Goal: Task Accomplishment & Management: Use online tool/utility

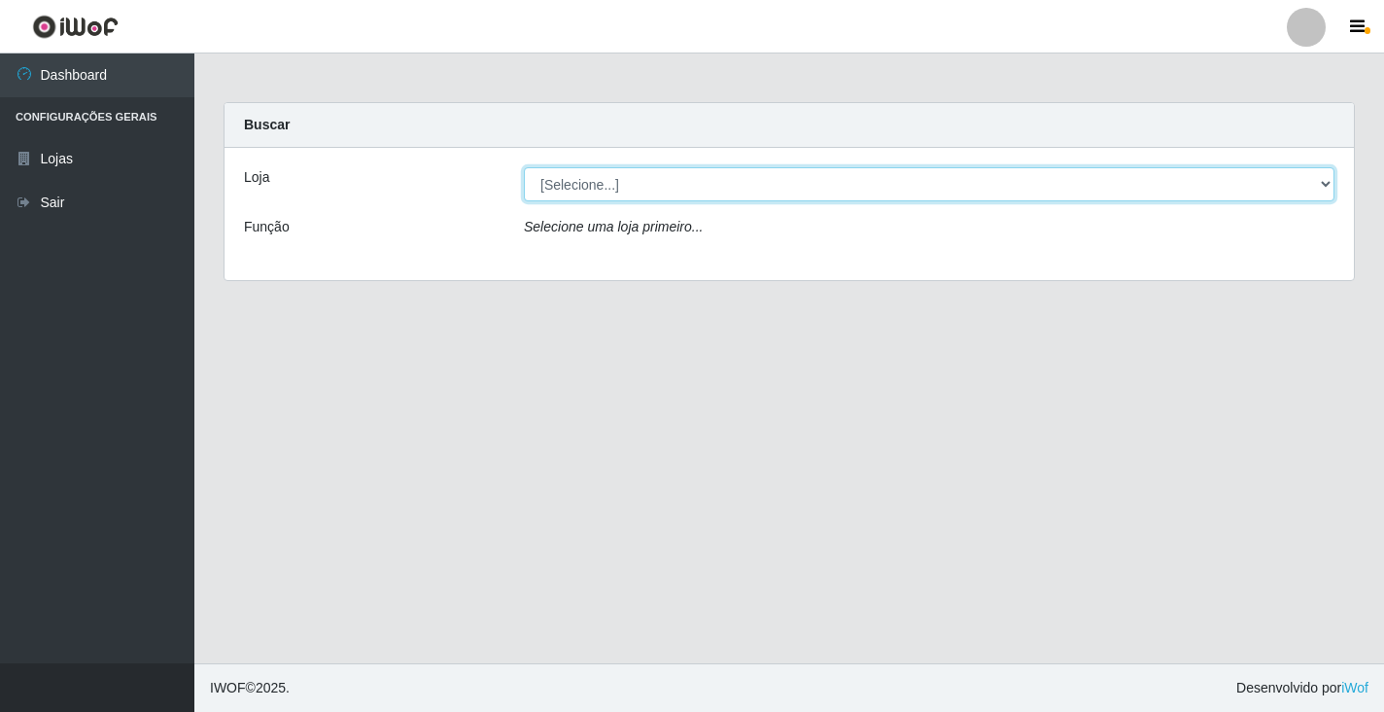
click at [1326, 188] on select "[Selecione...] Atacado Vem - [STREET_ADDRESS]" at bounding box center [929, 184] width 811 height 34
select select "455"
click at [524, 167] on select "[Selecione...] Atacado Vem - [STREET_ADDRESS]" at bounding box center [929, 184] width 811 height 34
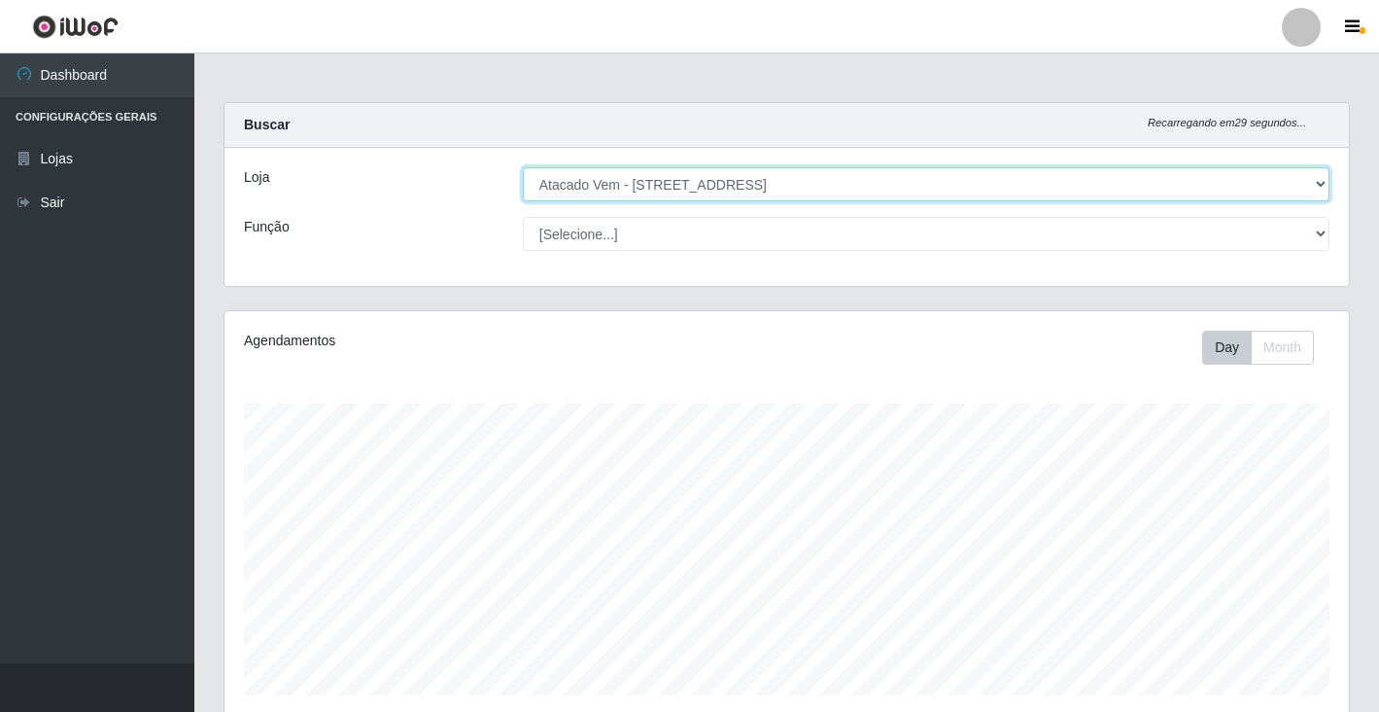
scroll to position [403, 1125]
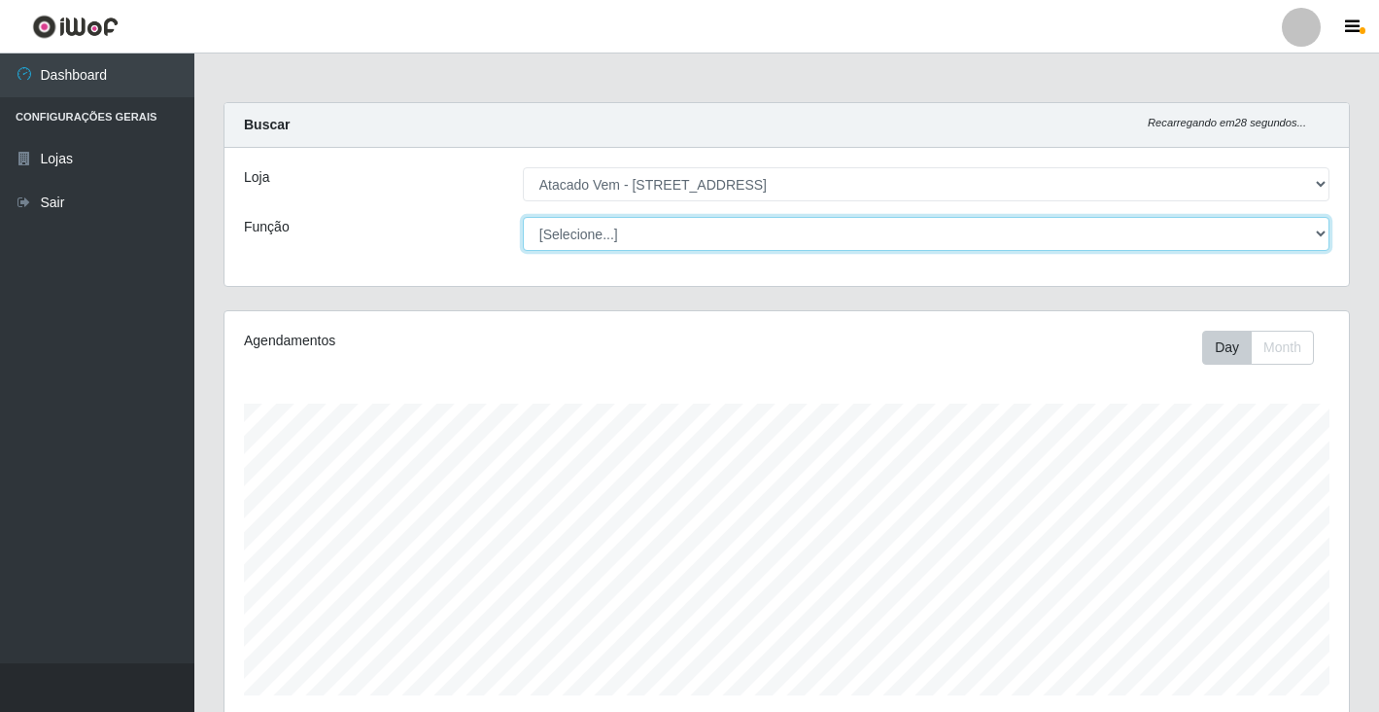
click at [1319, 239] on select "[Selecione...] Carregador e Descarregador de Caminhão Carregador e Descarregado…" at bounding box center [926, 234] width 807 height 34
select select "24"
click at [523, 217] on select "[Selecione...] Carregador e Descarregador de Caminhão Carregador e Descarregado…" at bounding box center [926, 234] width 807 height 34
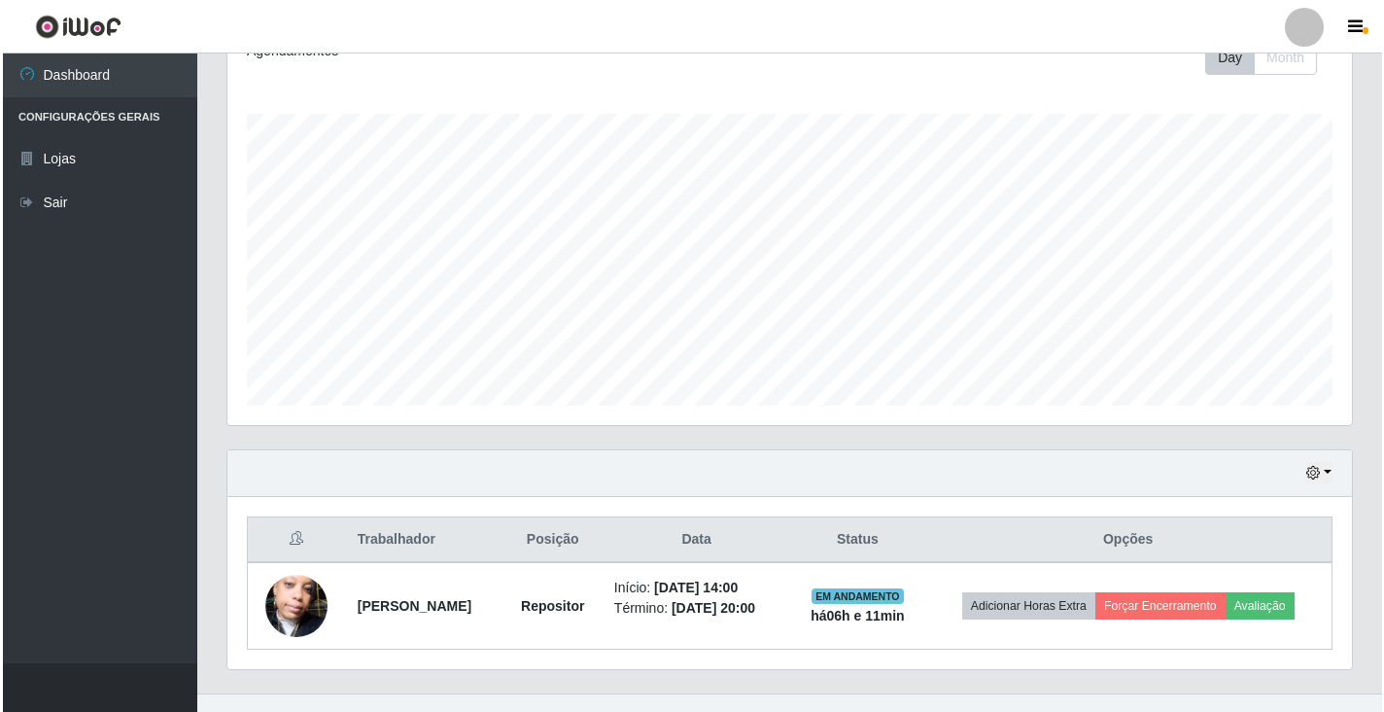
scroll to position [320, 0]
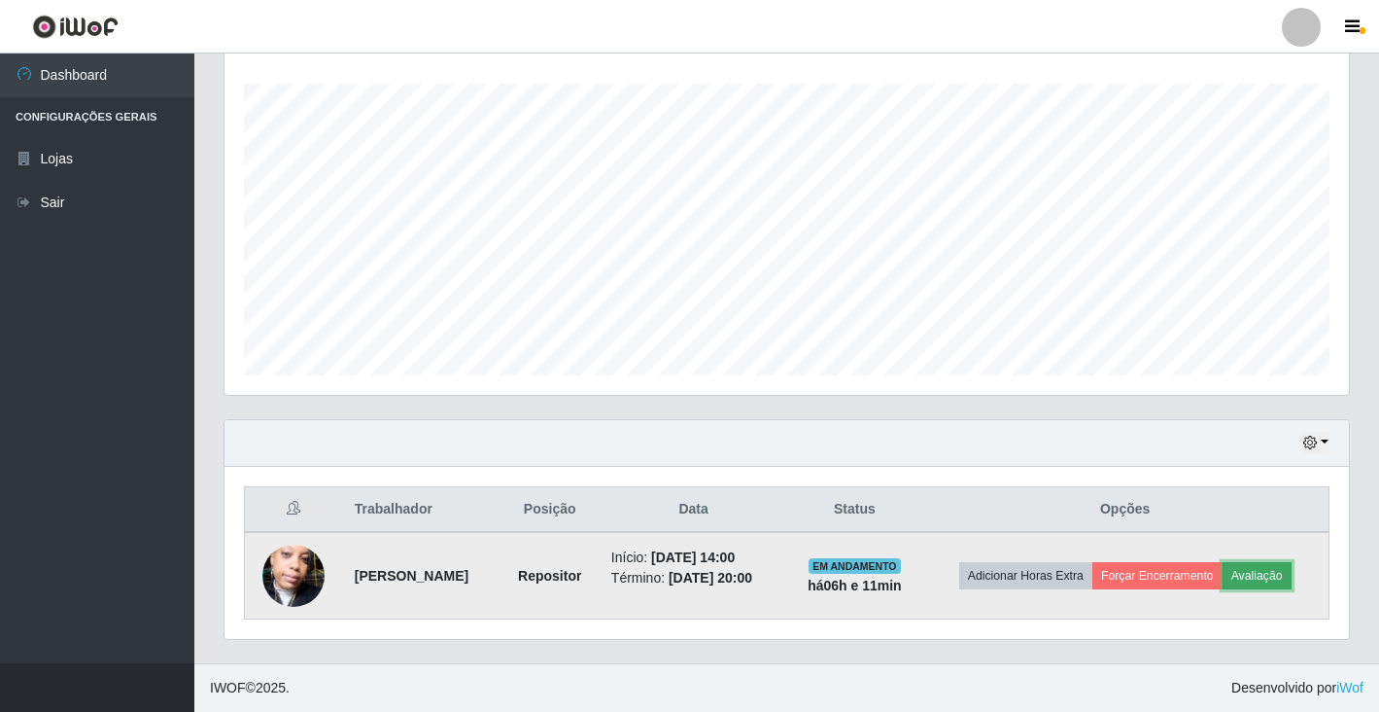
click at [1288, 582] on button "Avaliação" at bounding box center [1257, 575] width 69 height 27
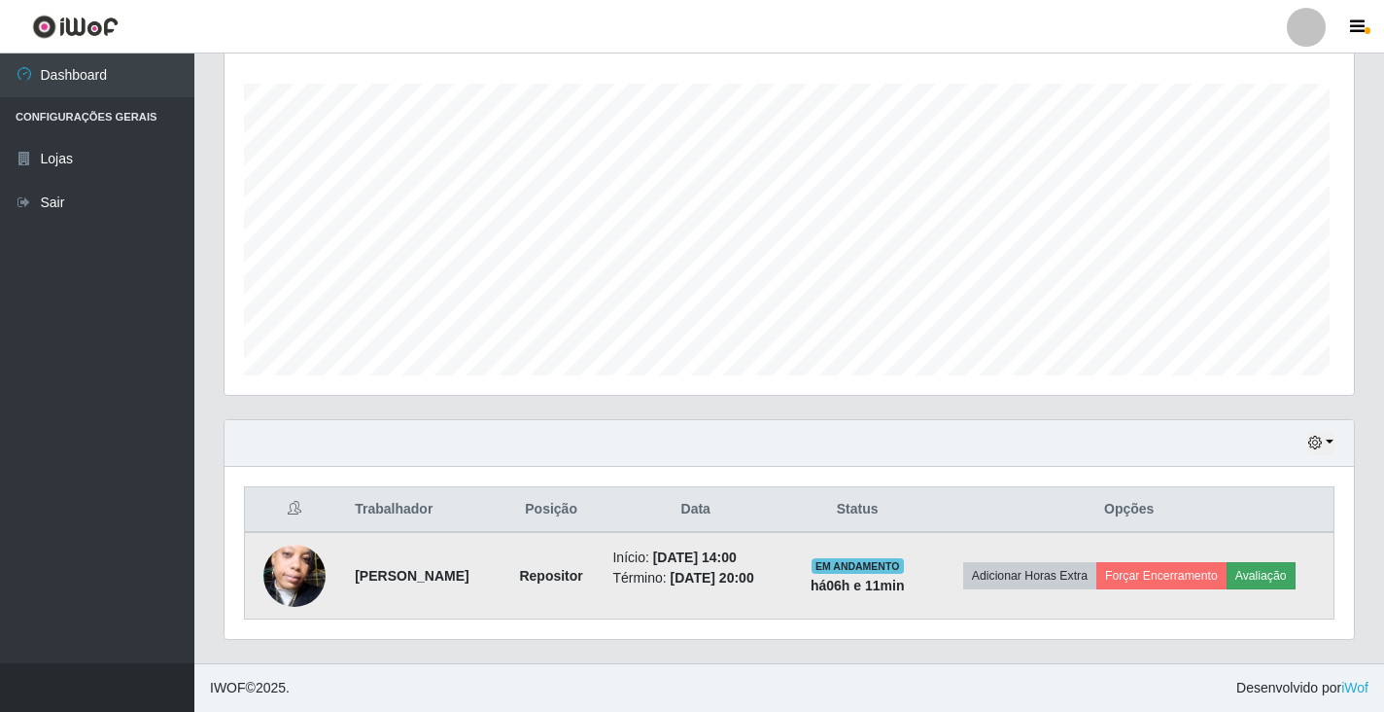
scroll to position [403, 1113]
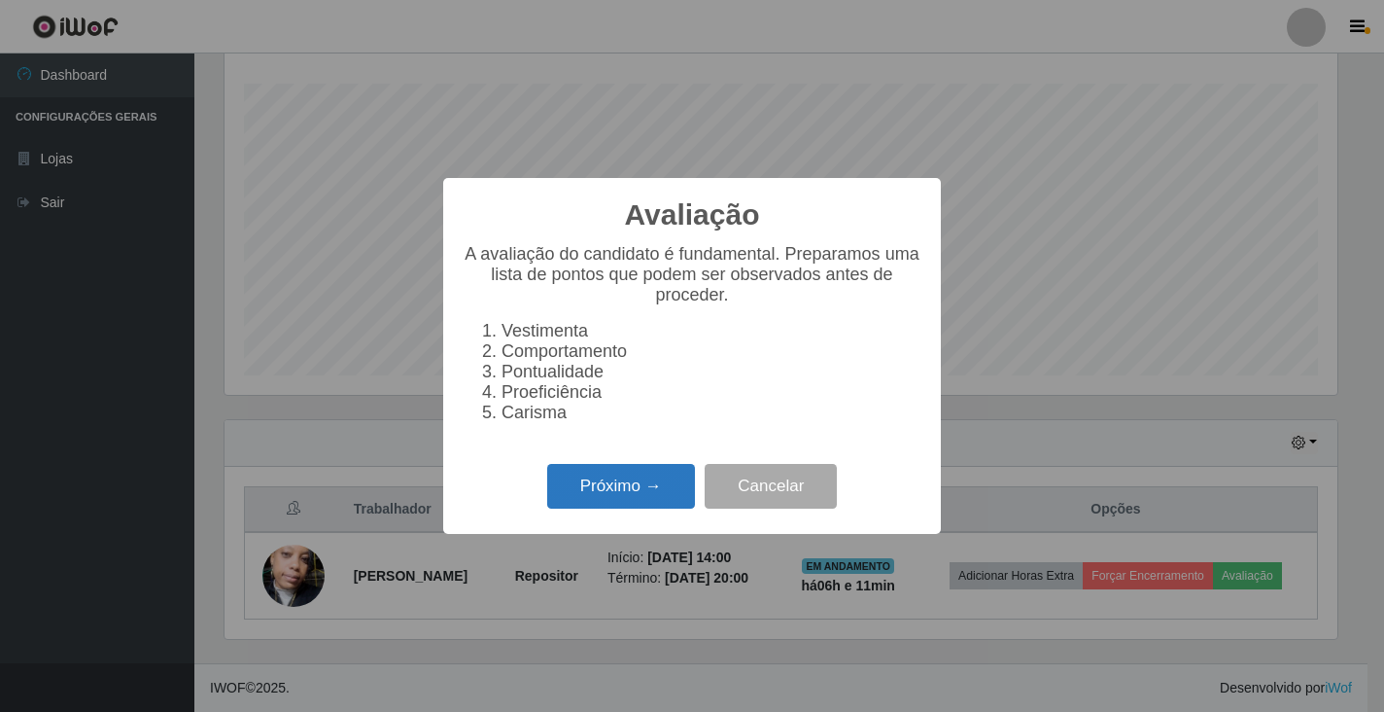
click at [675, 493] on button "Próximo →" at bounding box center [621, 487] width 148 height 46
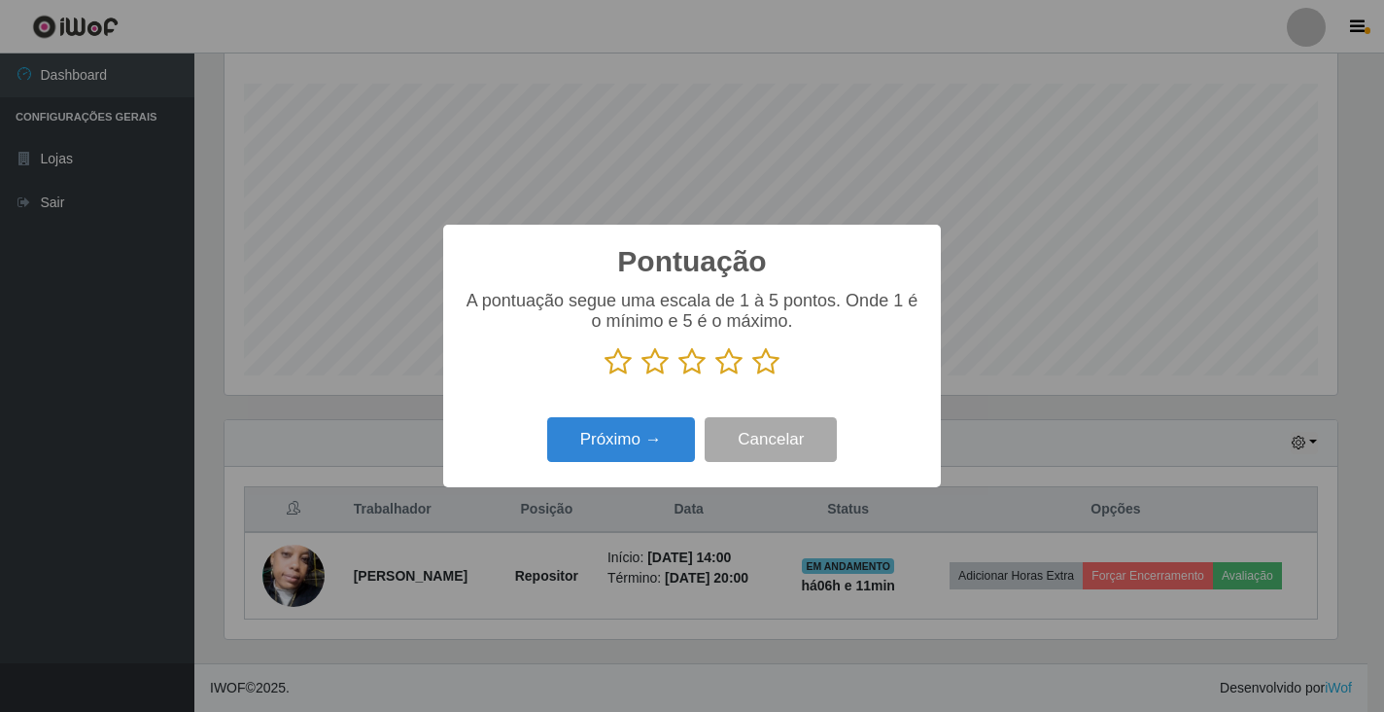
click at [767, 364] on icon at bounding box center [765, 361] width 27 height 29
click at [752, 376] on input "radio" at bounding box center [752, 376] width 0 height 0
click at [679, 435] on button "Próximo →" at bounding box center [621, 440] width 148 height 46
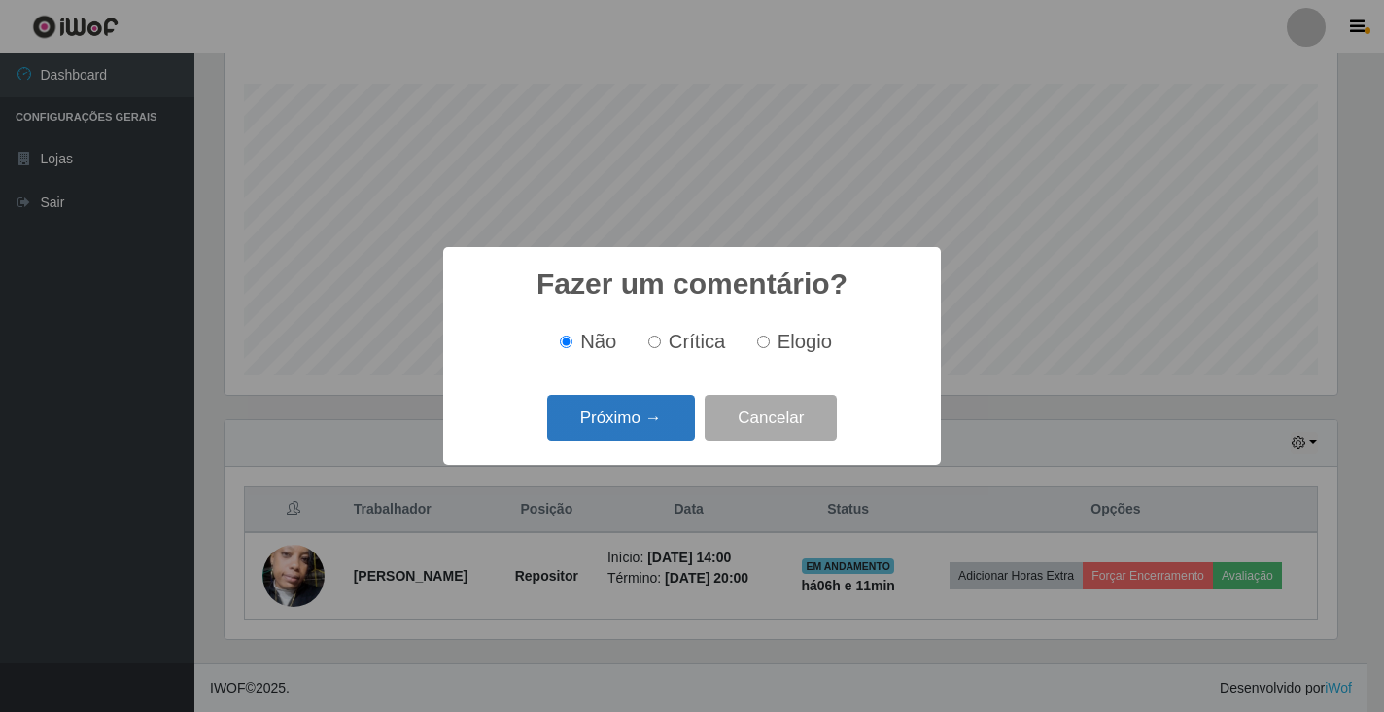
click at [660, 415] on button "Próximo →" at bounding box center [621, 418] width 148 height 46
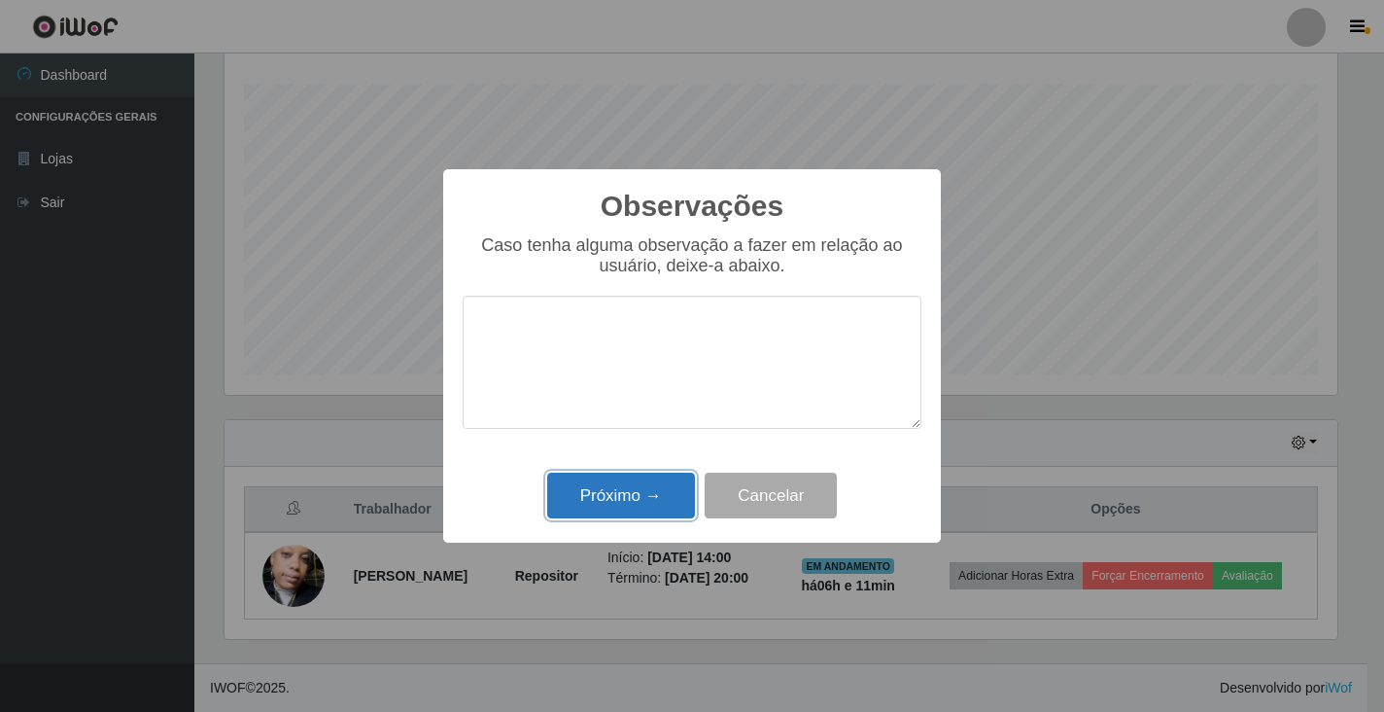
click at [651, 492] on button "Próximo →" at bounding box center [621, 495] width 148 height 46
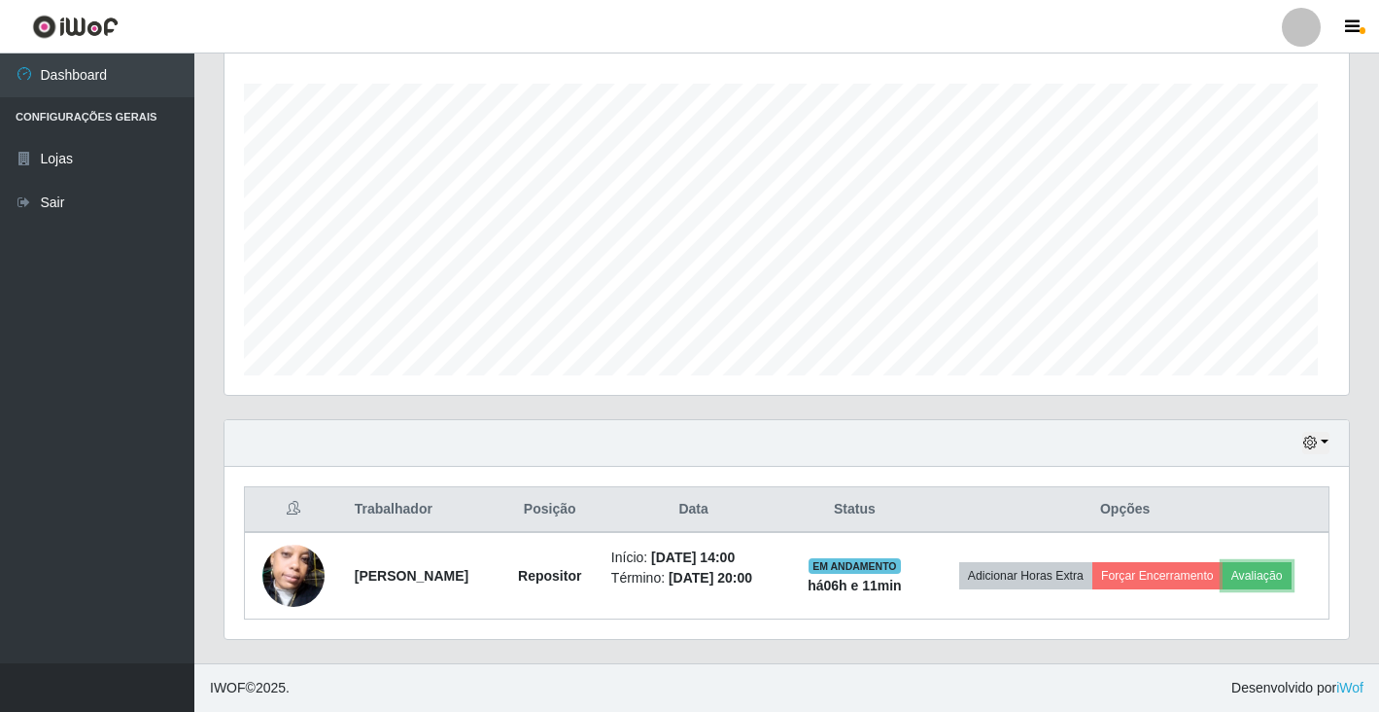
scroll to position [403, 1125]
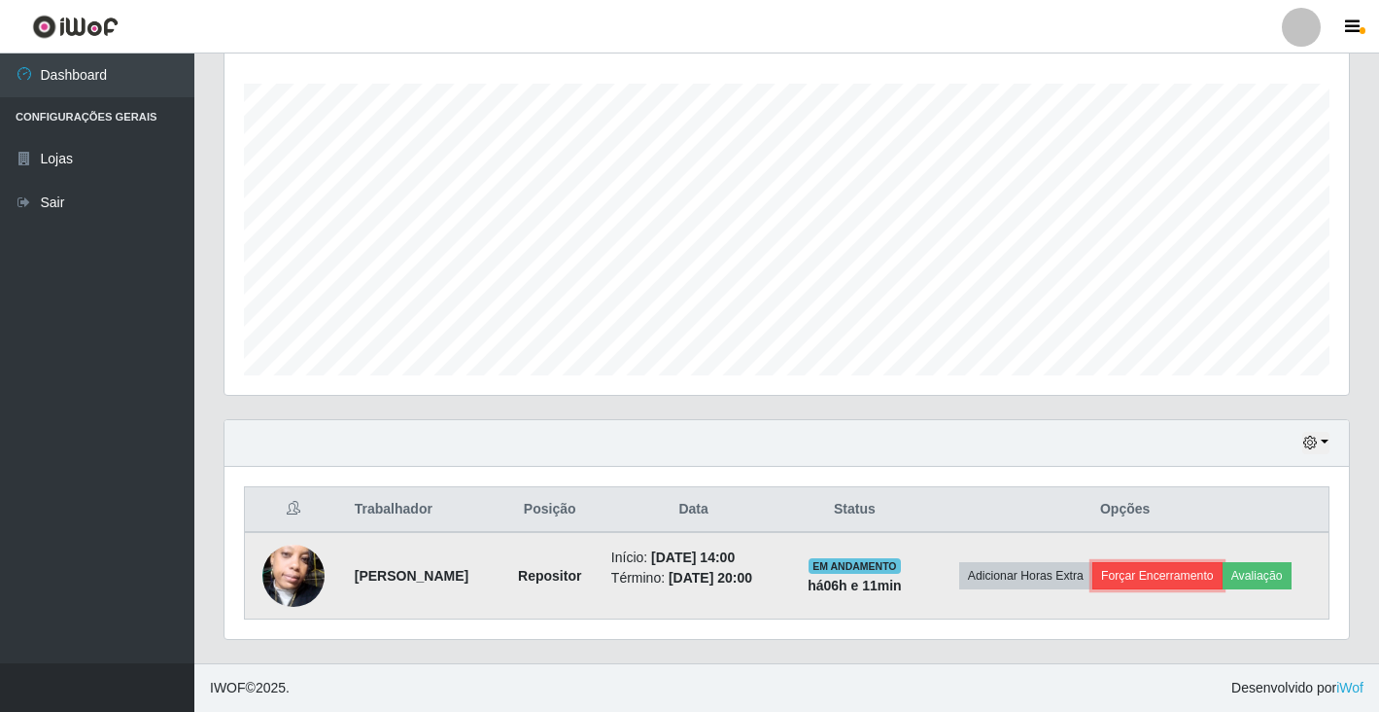
click at [1220, 575] on button "Forçar Encerramento" at bounding box center [1158, 575] width 130 height 27
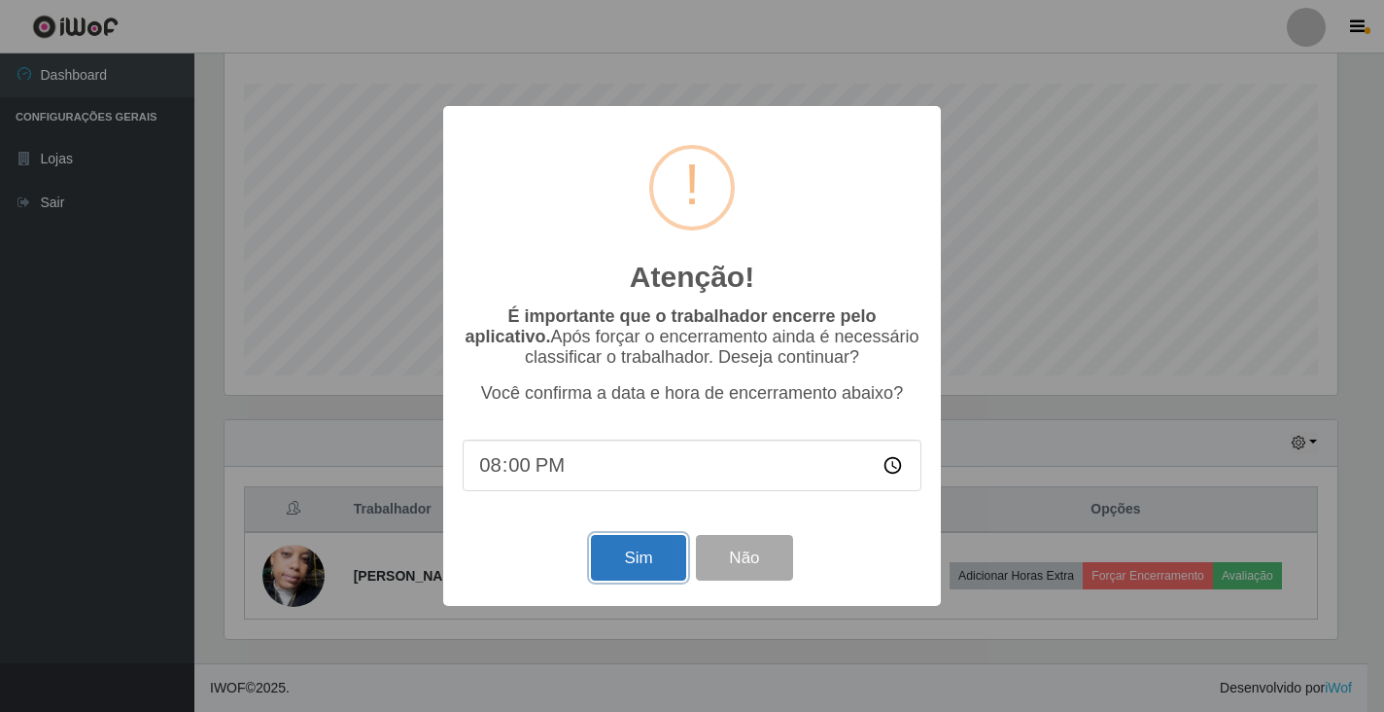
click at [646, 562] on button "Sim" at bounding box center [638, 558] width 94 height 46
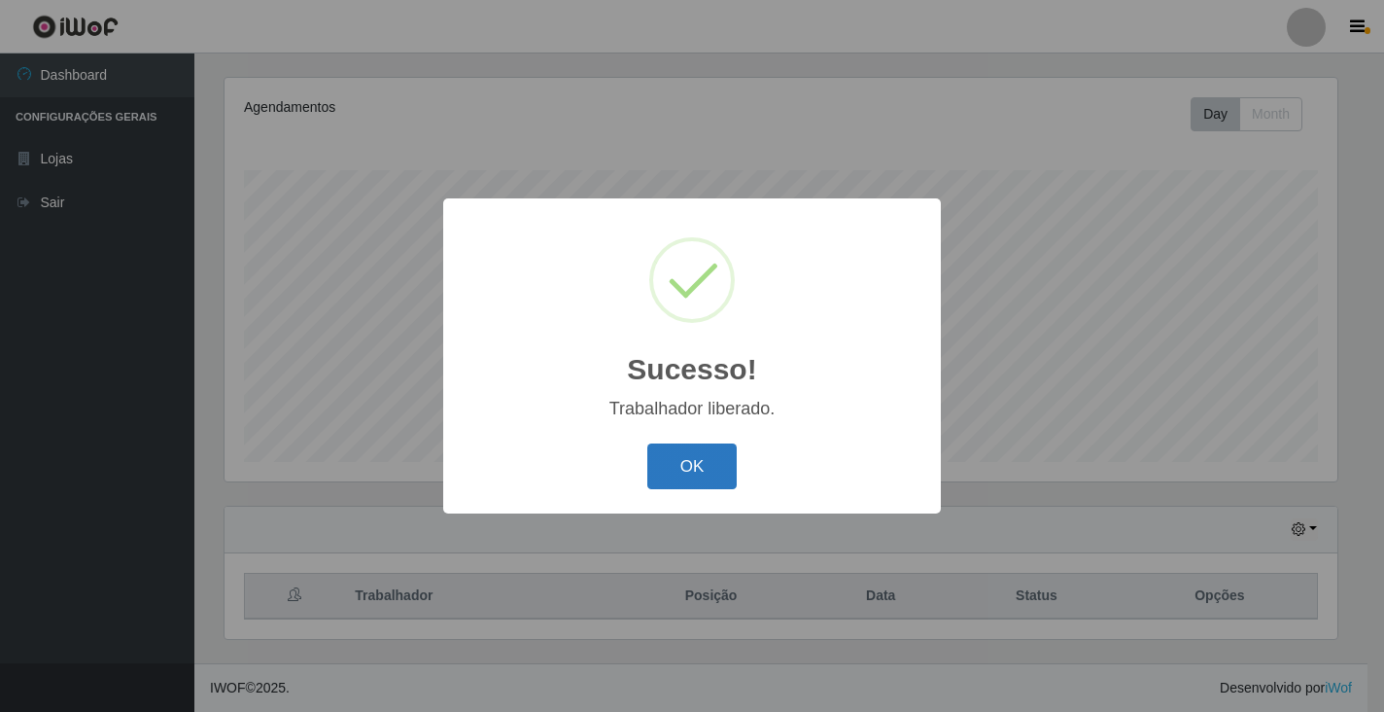
click at [723, 485] on button "OK" at bounding box center [692, 466] width 90 height 46
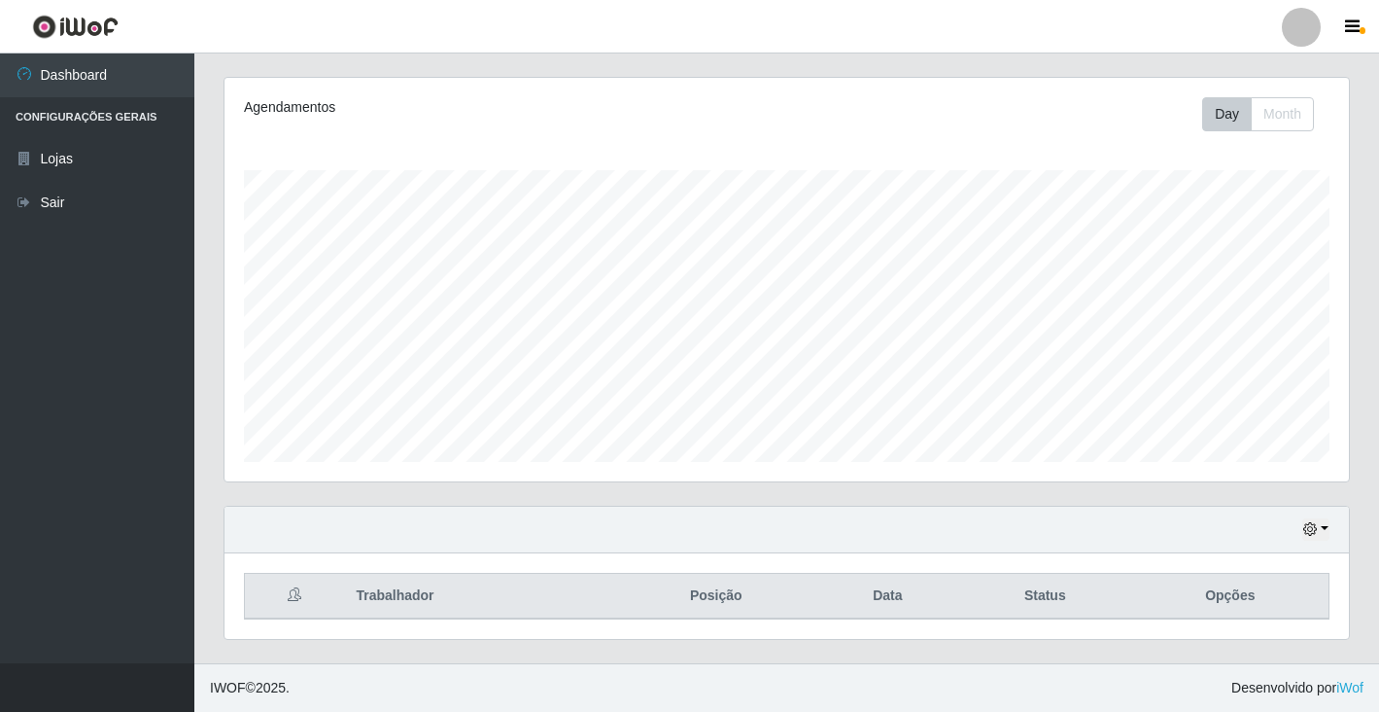
scroll to position [403, 1125]
